Goal: Task Accomplishment & Management: Manage account settings

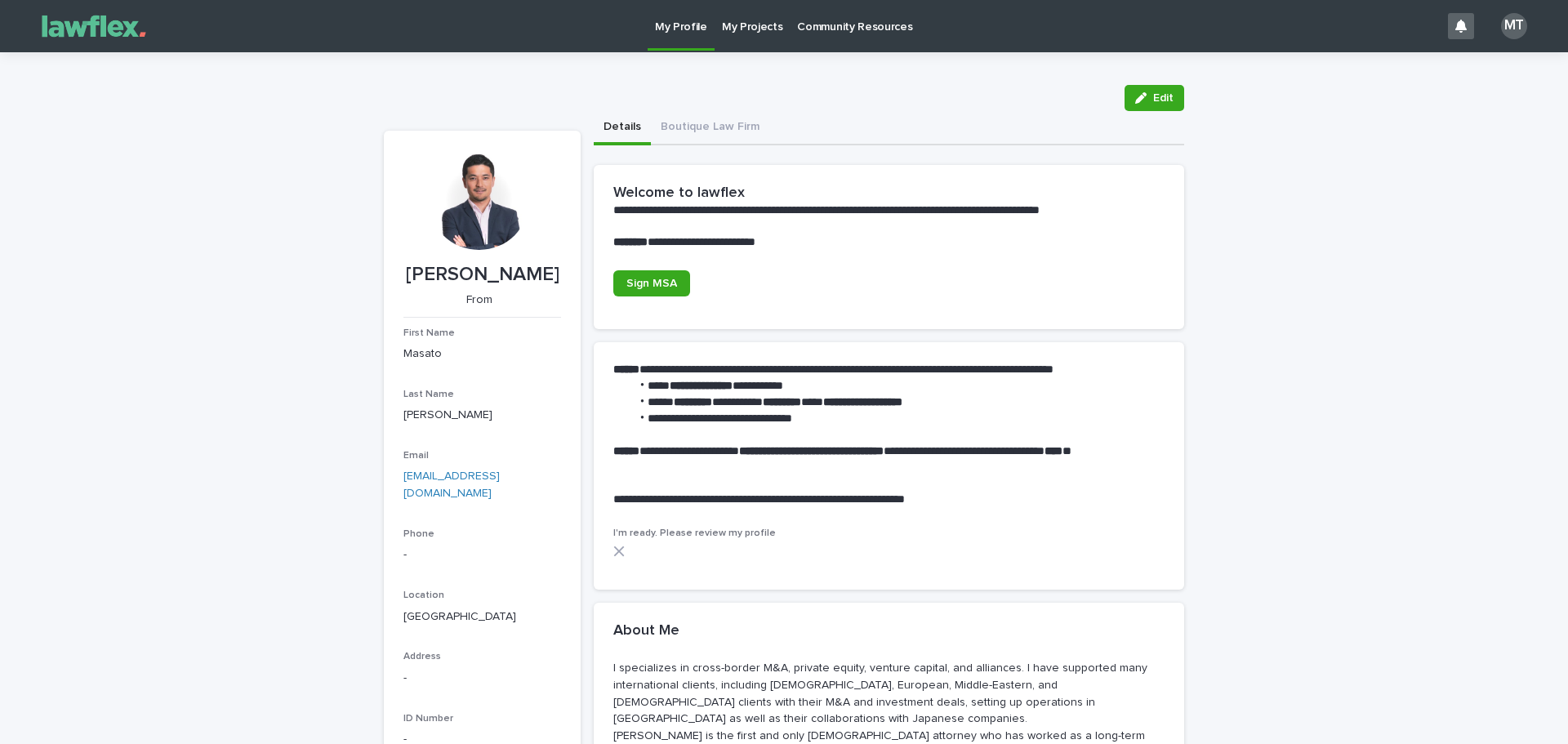
click at [741, 25] on p "My Projects" at bounding box center [752, 17] width 61 height 34
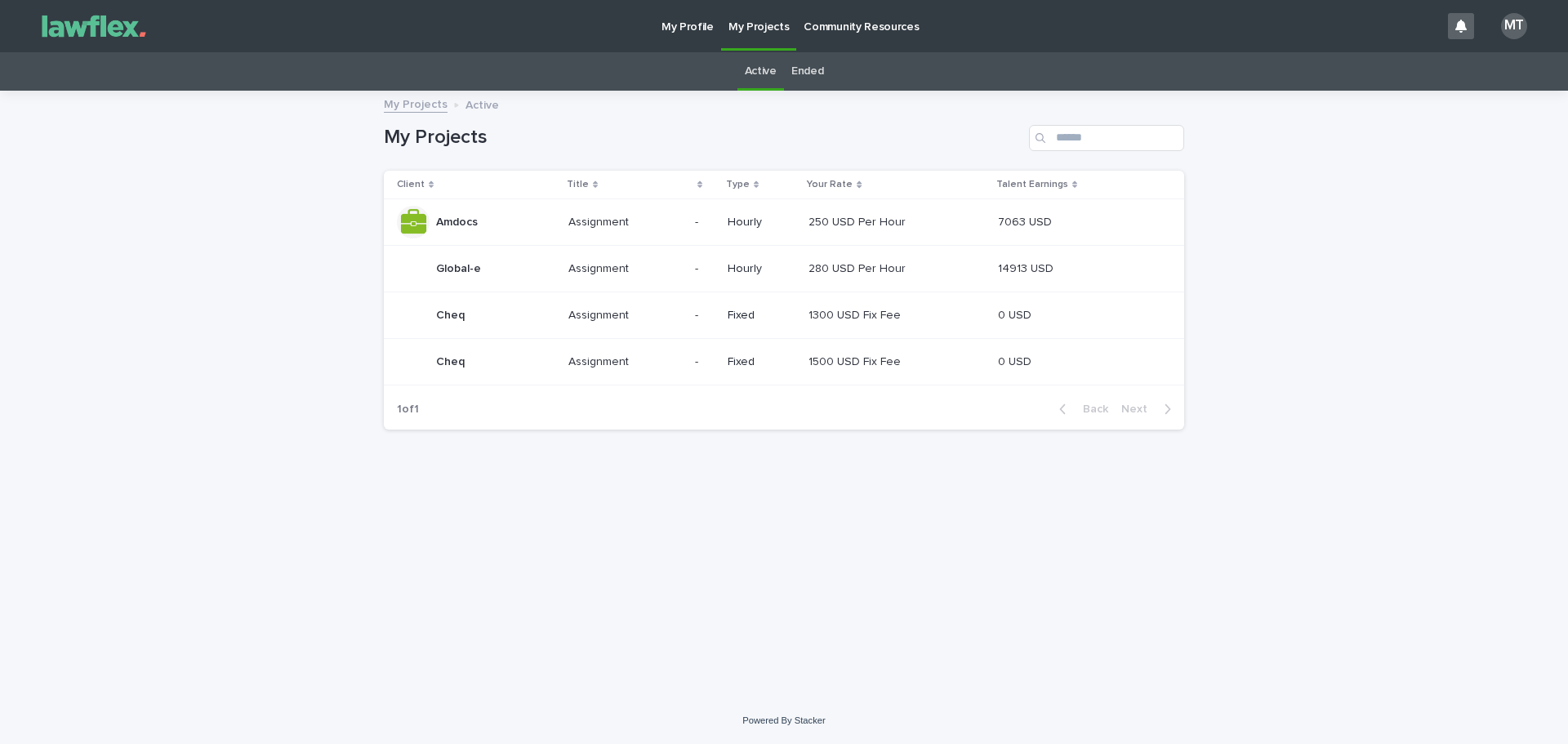
click at [519, 279] on div "Global-e Global-e" at bounding box center [475, 268] width 158 height 33
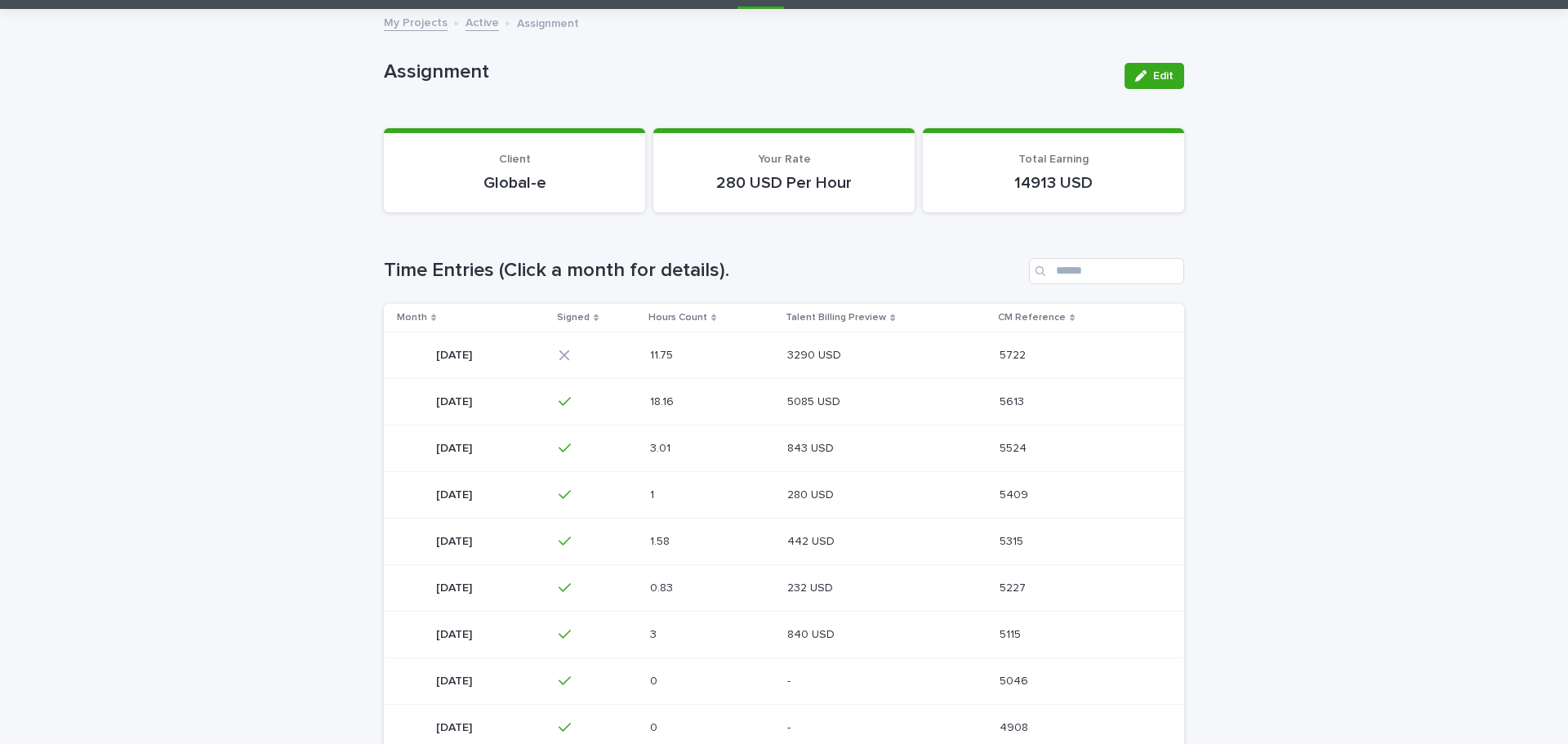
scroll to position [163, 0]
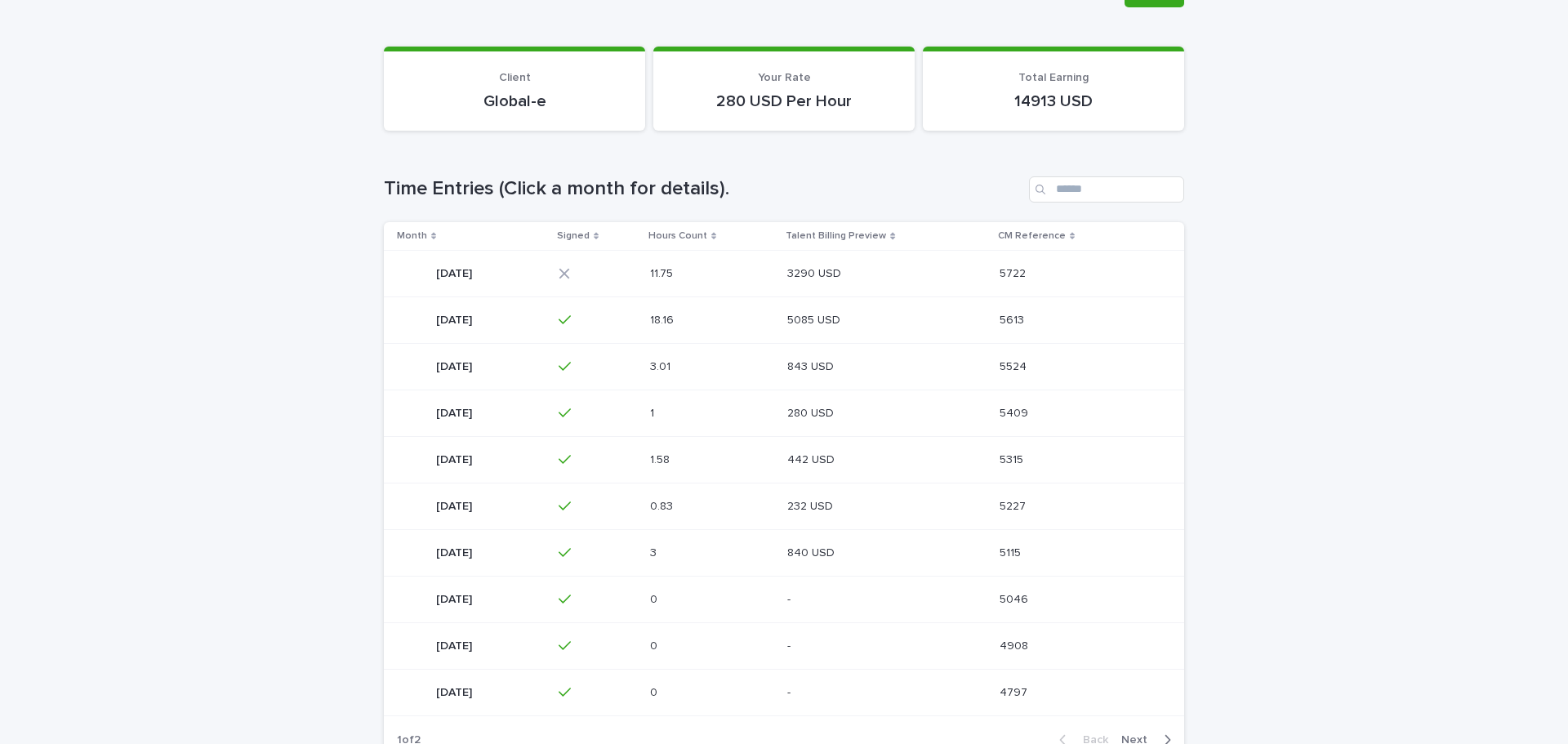
click at [546, 377] on div "June 2025 June 2025" at bounding box center [470, 367] width 148 height 33
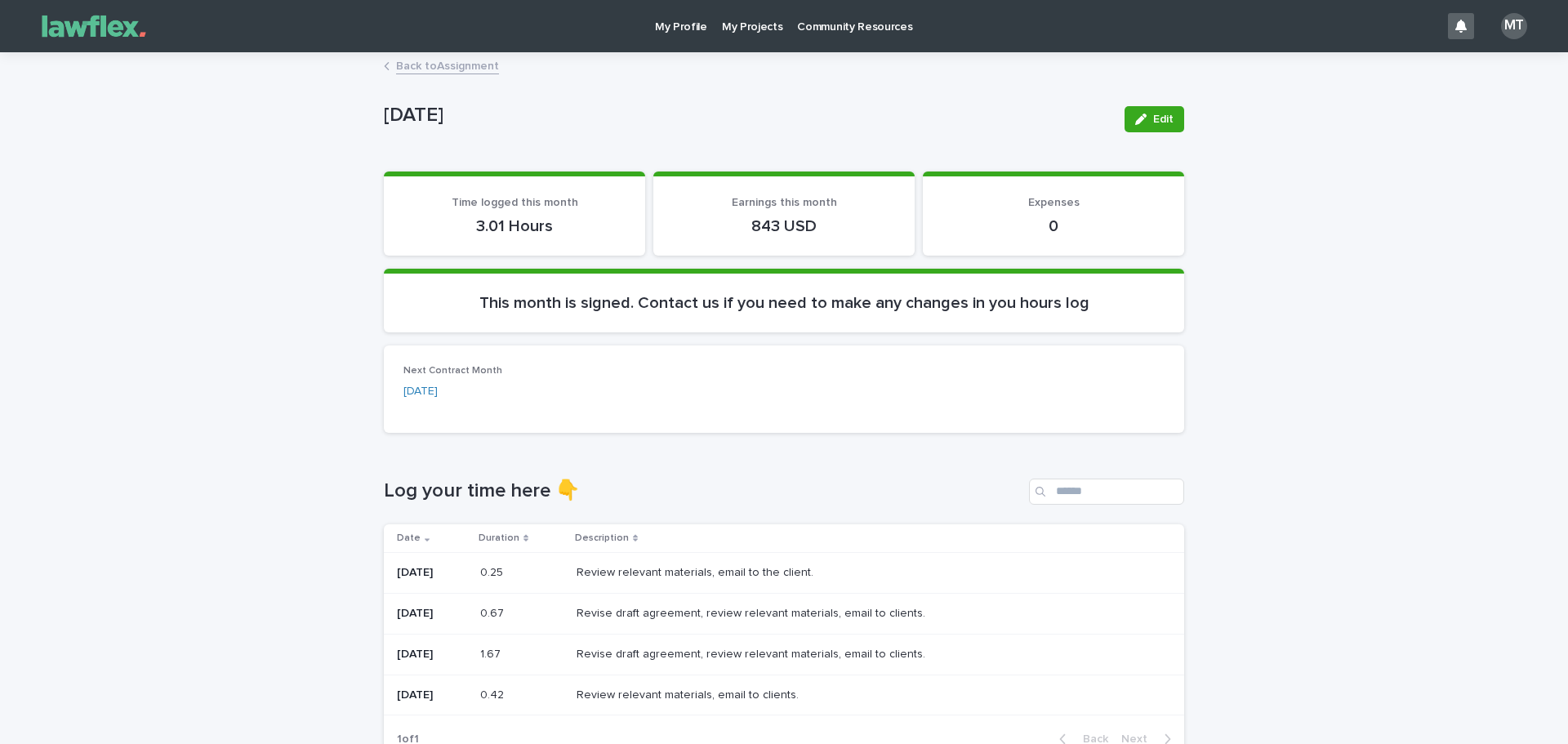
click at [428, 68] on link "Back to Assignment" at bounding box center [447, 65] width 103 height 19
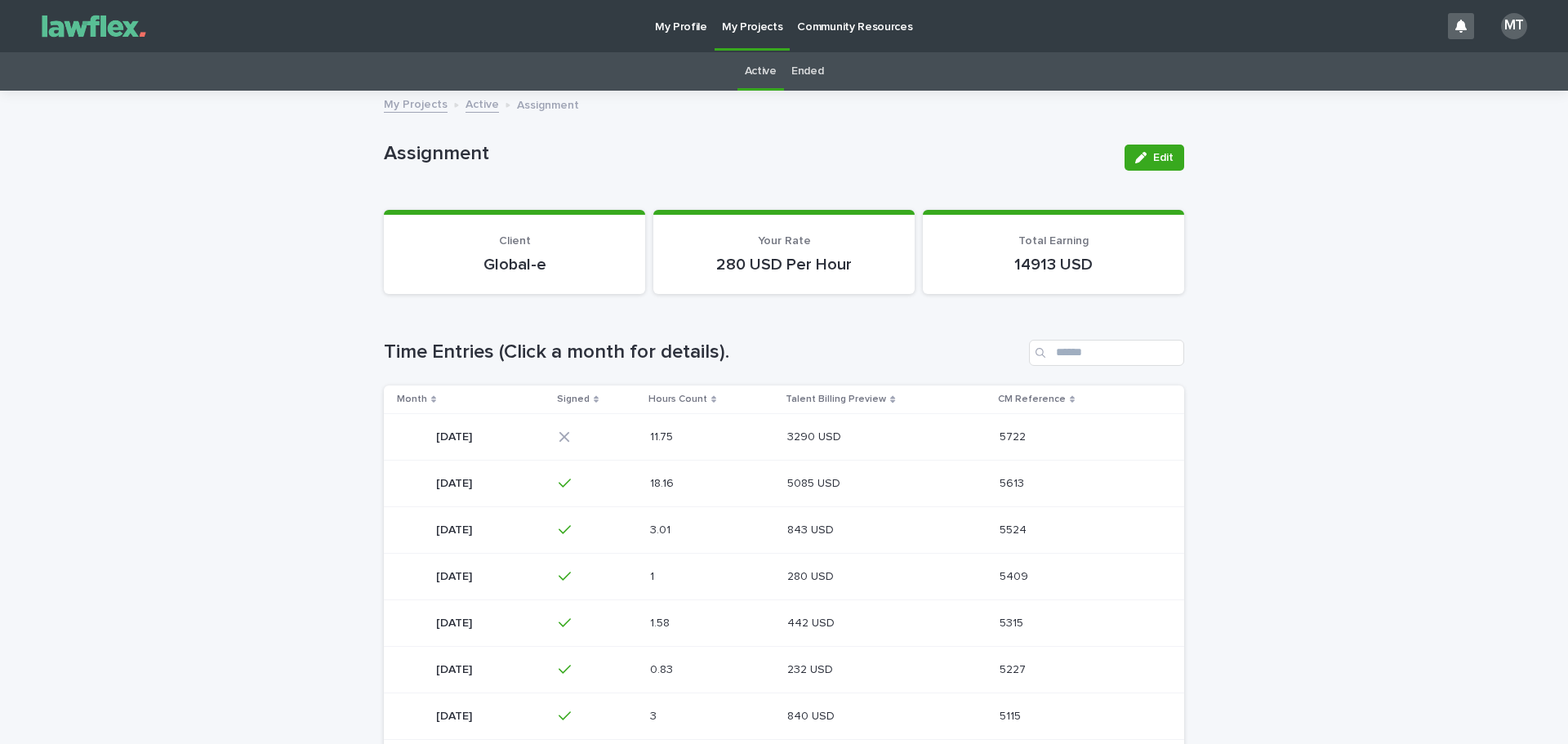
scroll to position [52, 0]
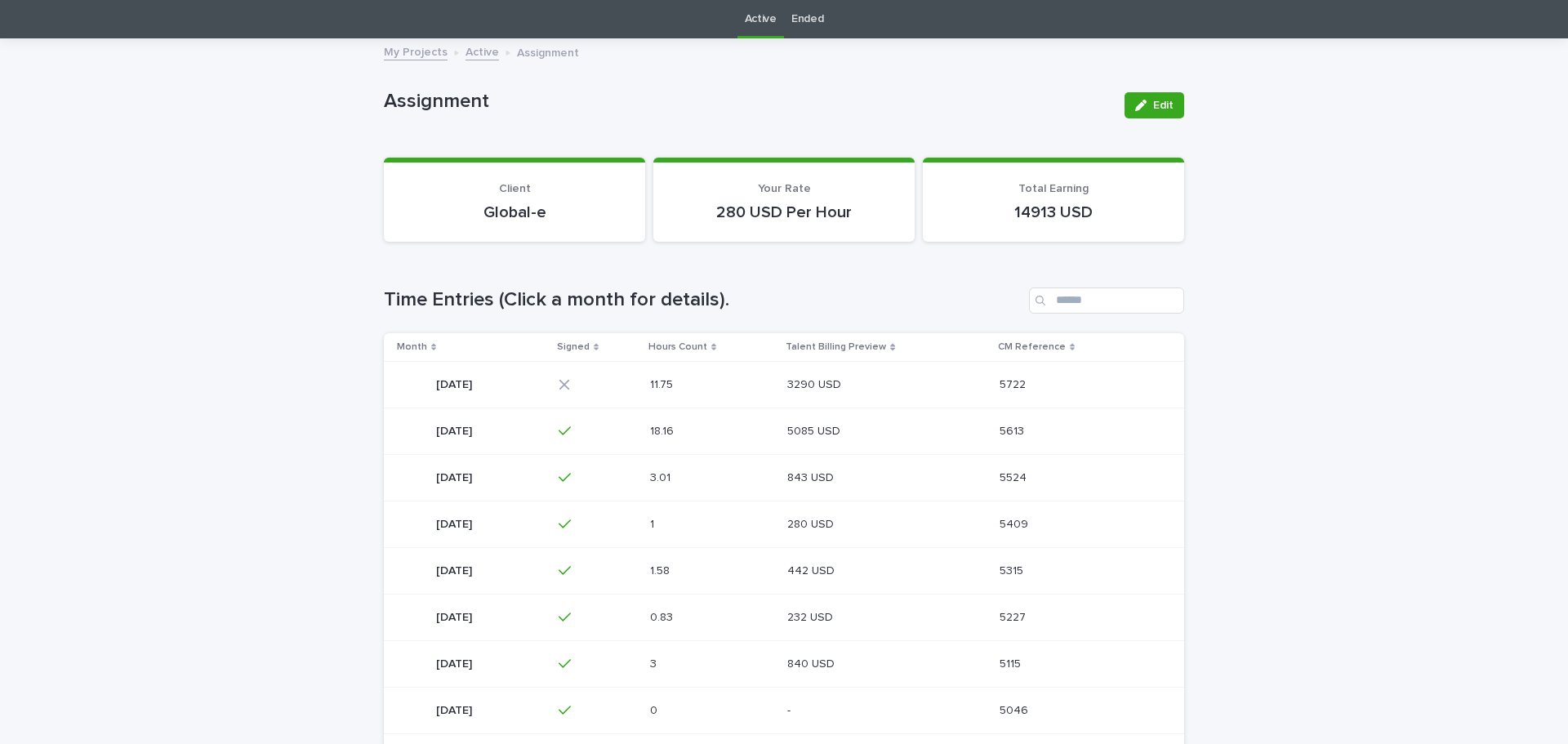
click at [546, 429] on div "July 2025 July 2025" at bounding box center [470, 430] width 148 height 33
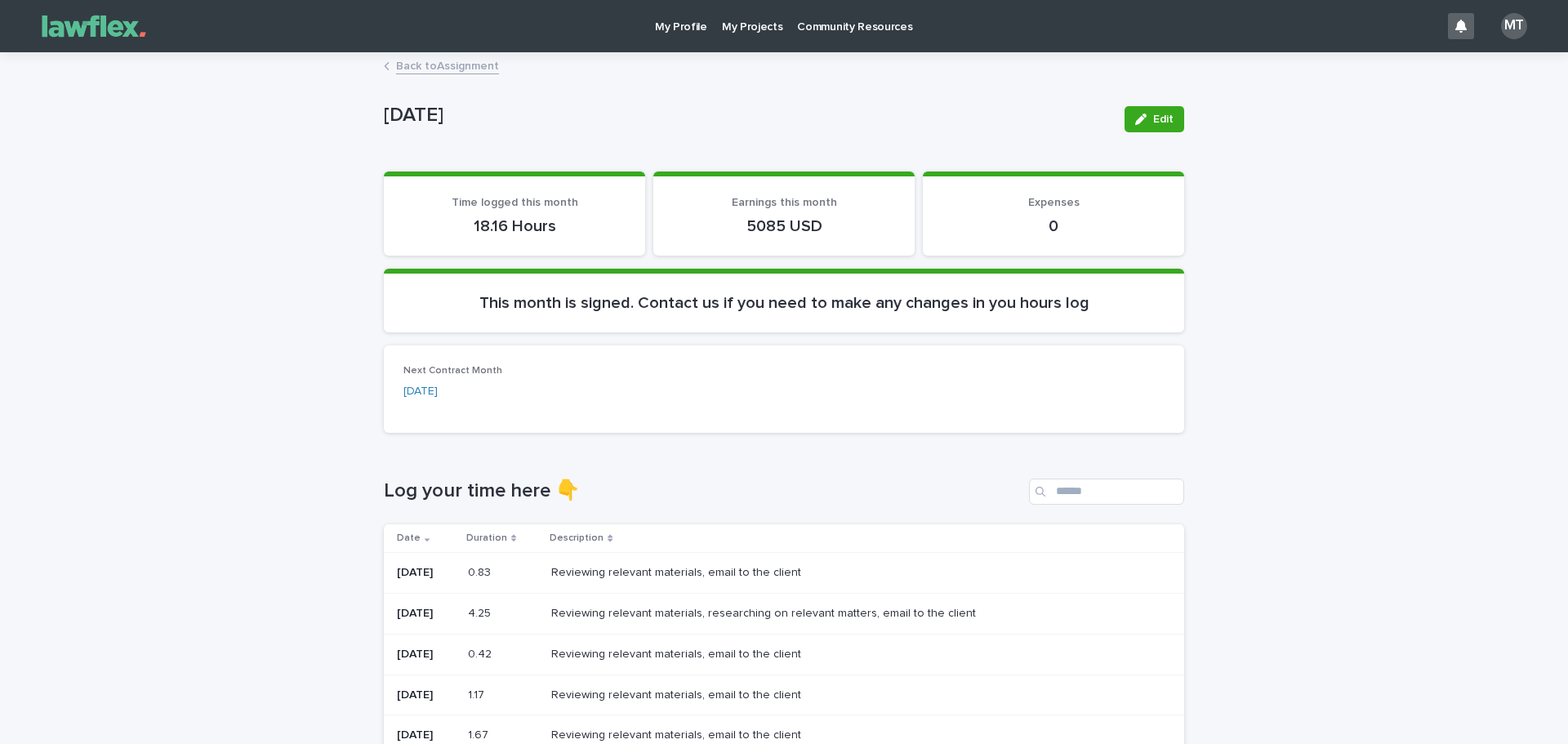
click at [460, 70] on link "Back to Assignment" at bounding box center [447, 65] width 103 height 19
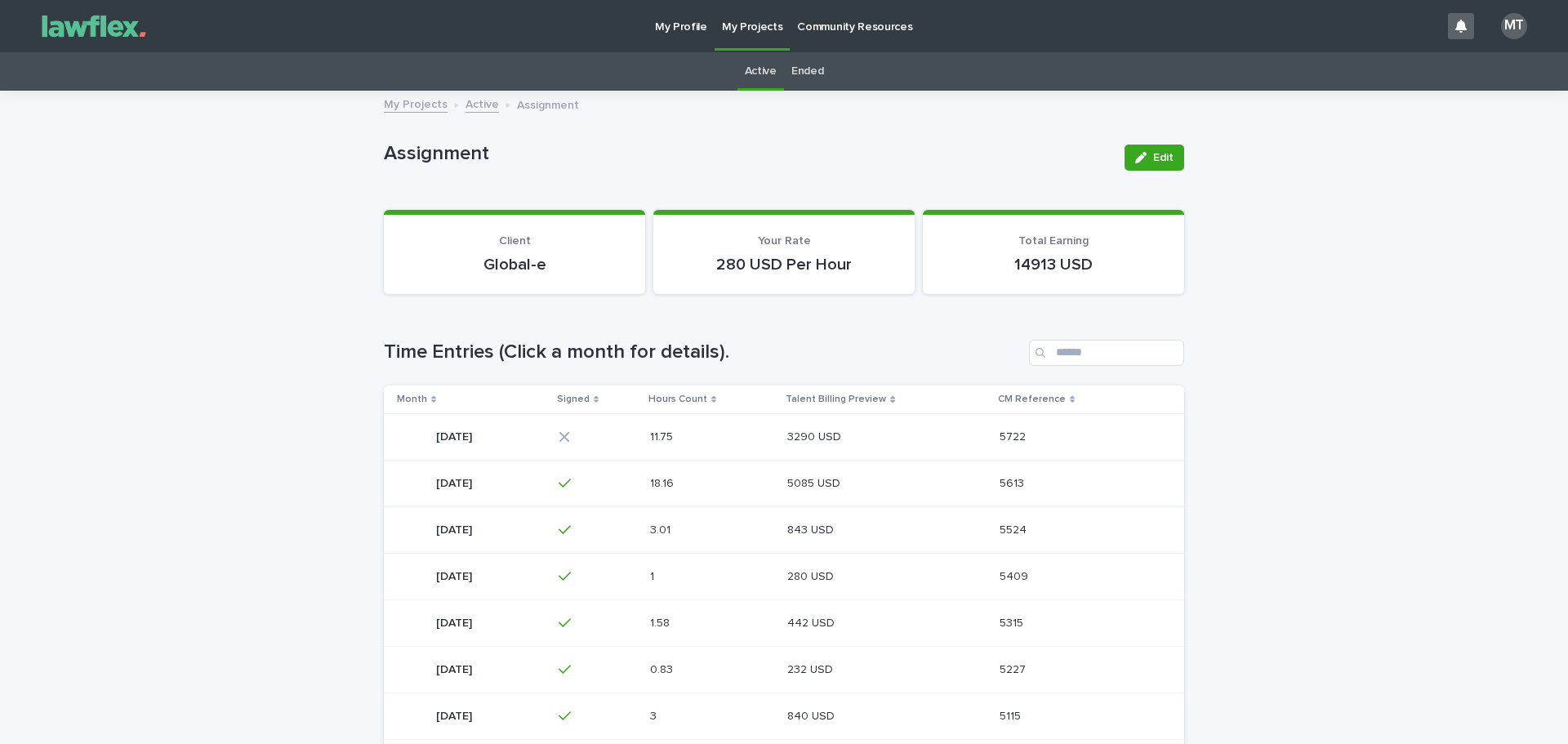
click at [1502, 30] on div "MT" at bounding box center [1514, 26] width 26 height 26
click at [1482, 71] on p "Log Out" at bounding box center [1498, 70] width 103 height 28
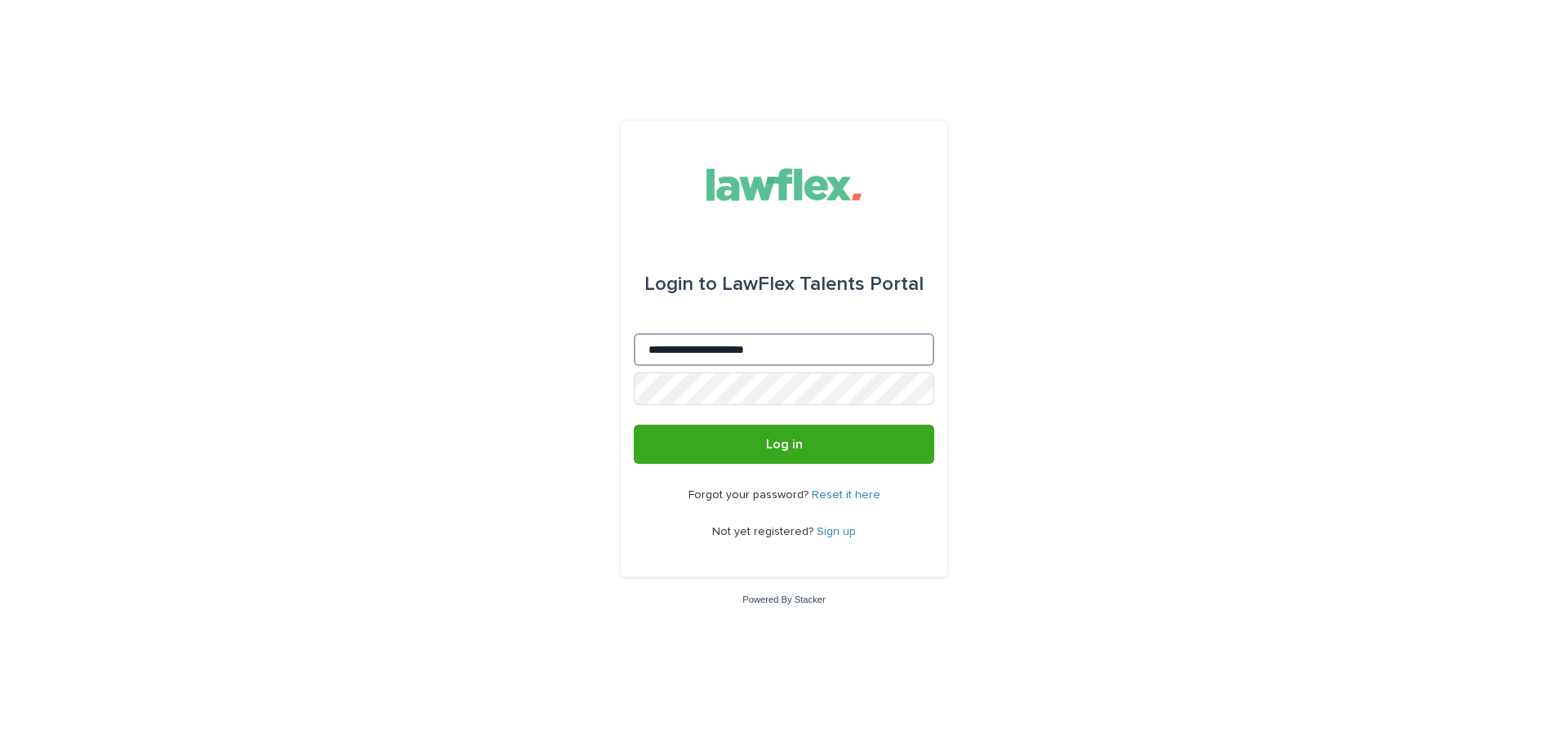
click at [900, 345] on input "**********" at bounding box center [784, 349] width 301 height 33
type input "**********"
click at [819, 443] on button "Log in" at bounding box center [784, 443] width 301 height 39
